Goal: Information Seeking & Learning: Learn about a topic

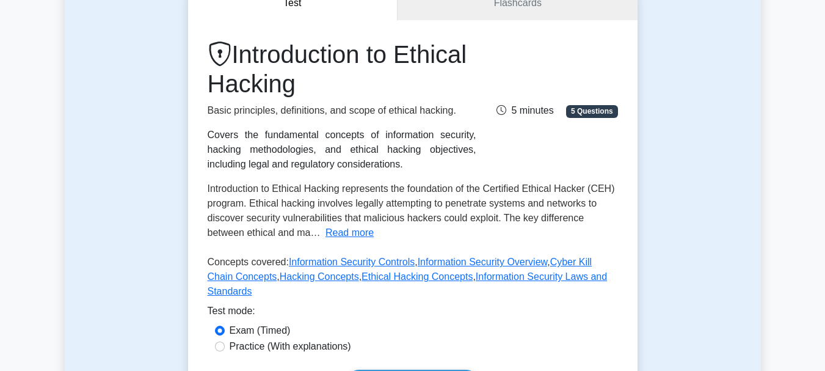
scroll to position [136, 0]
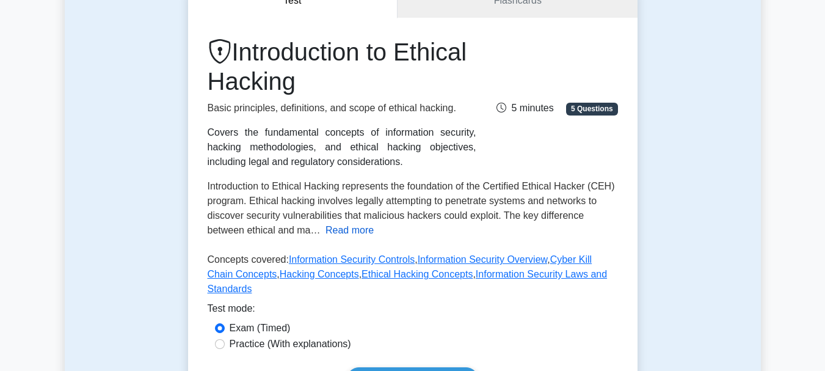
click at [358, 230] on button "Read more" at bounding box center [350, 230] width 48 height 15
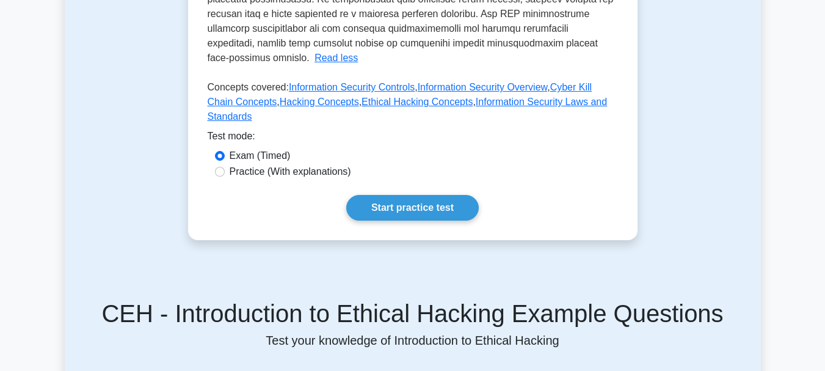
scroll to position [601, 0]
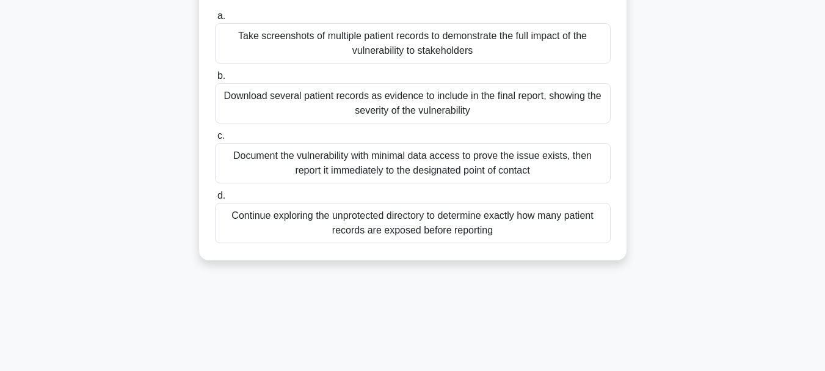
scroll to position [177, 0]
